Goal: Navigation & Orientation: Find specific page/section

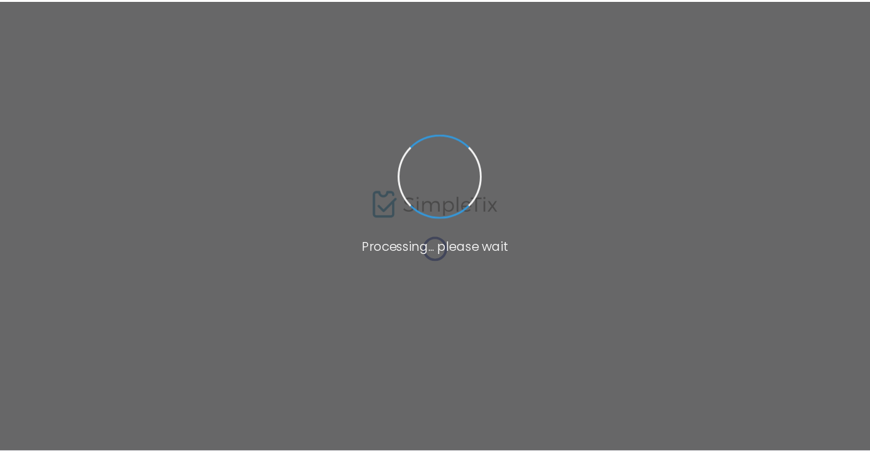
scroll to position [75, 0]
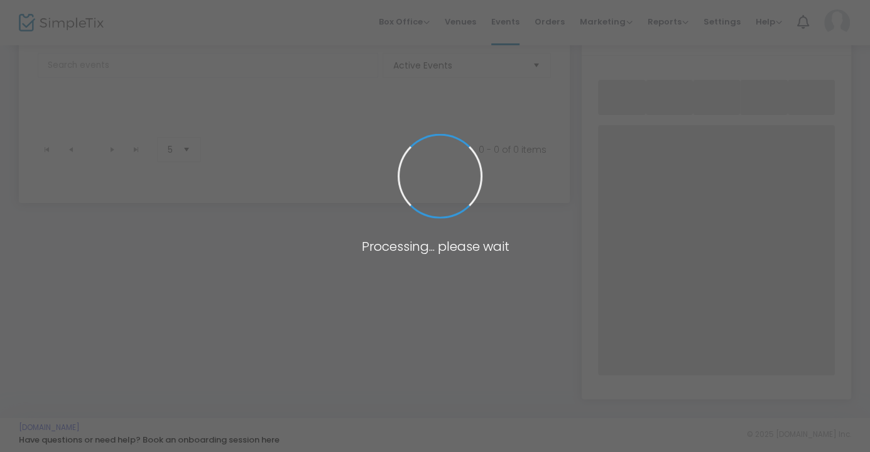
scroll to position [75, 0]
